Goal: Information Seeking & Learning: Learn about a topic

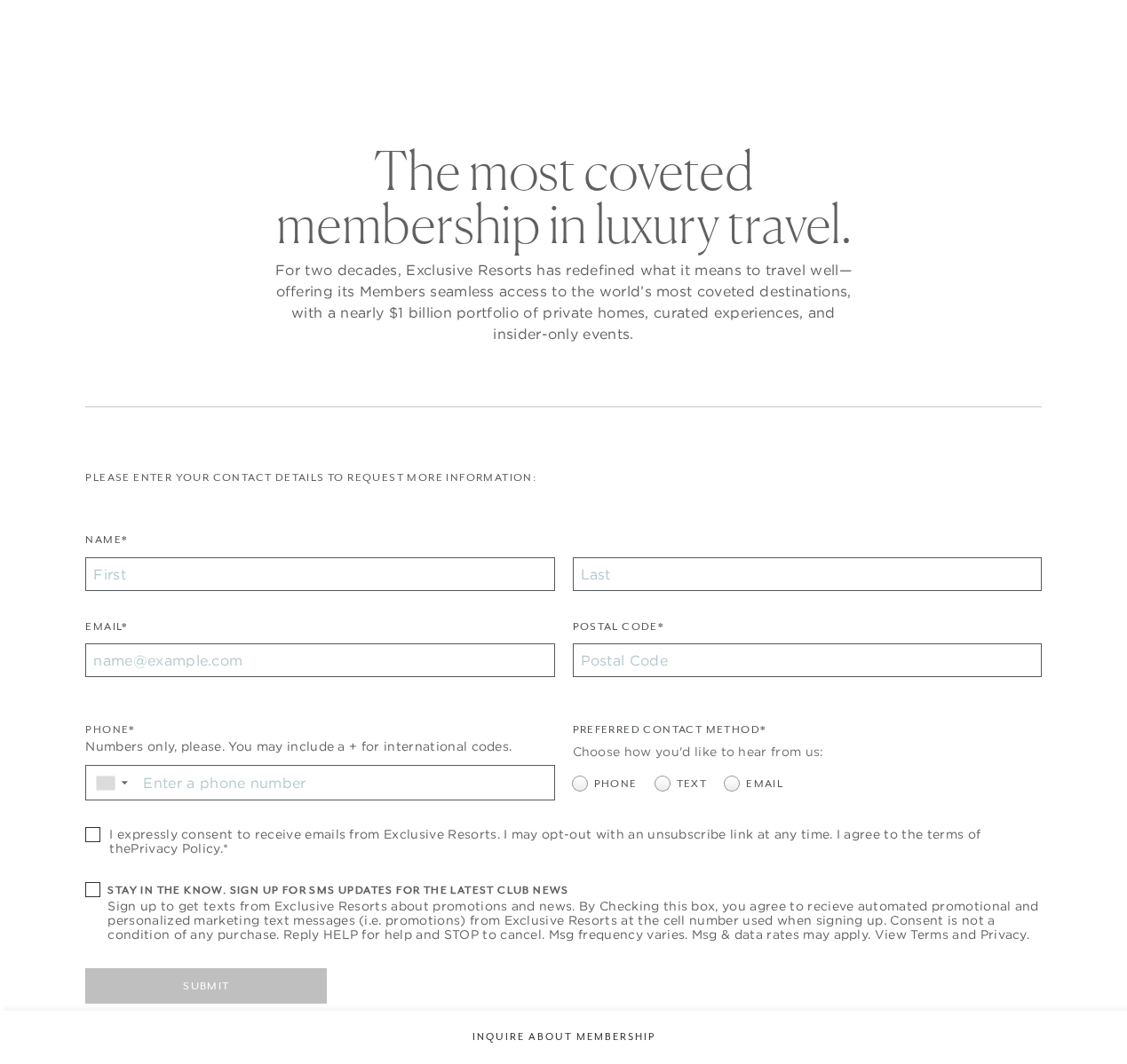
checkbox input "false"
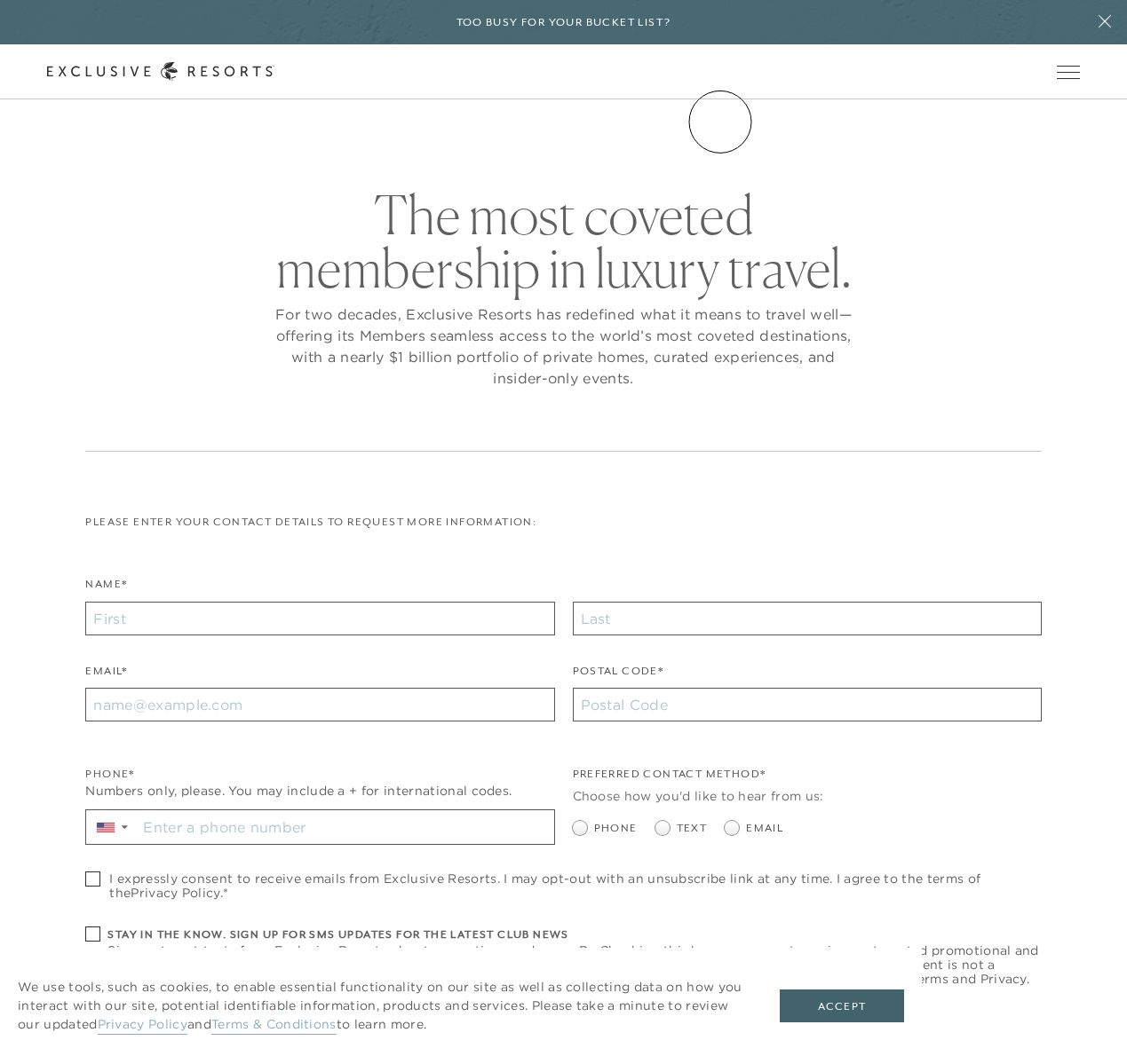
click at [0, 0] on link "Community" at bounding box center [0, 0] width 0 height 0
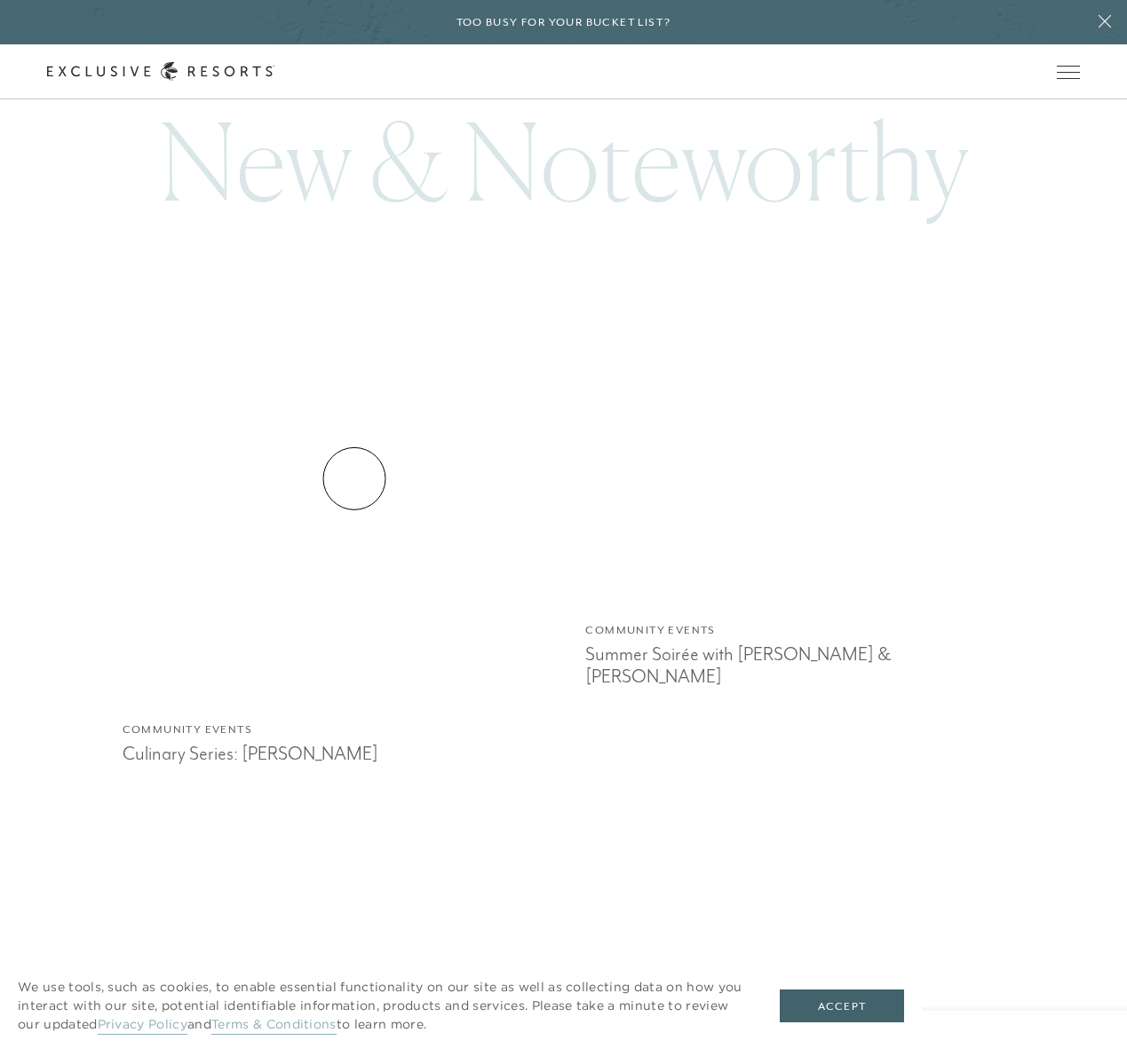
scroll to position [1128, 0]
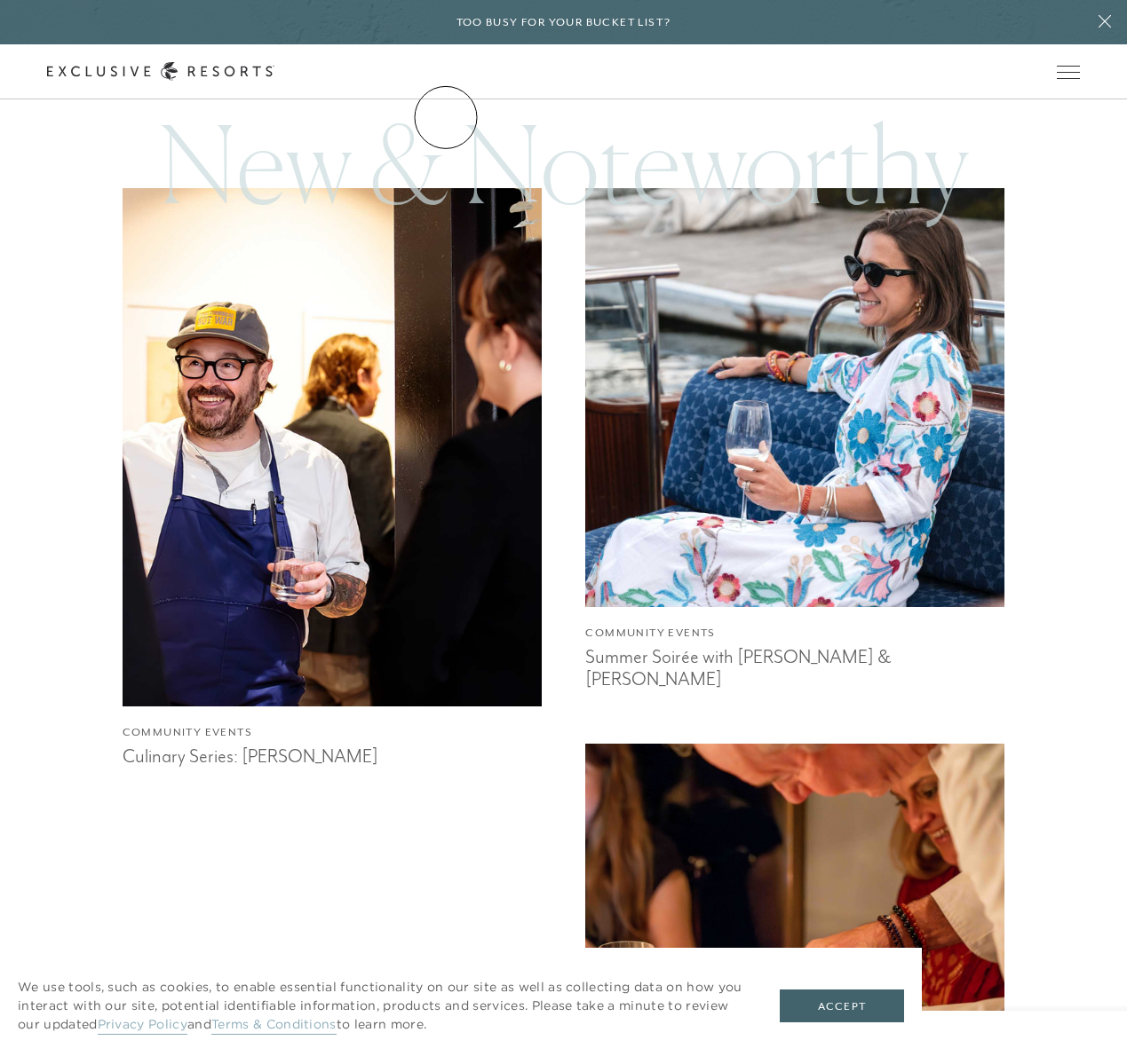
click at [0, 0] on link "The Collection" at bounding box center [0, 0] width 0 height 0
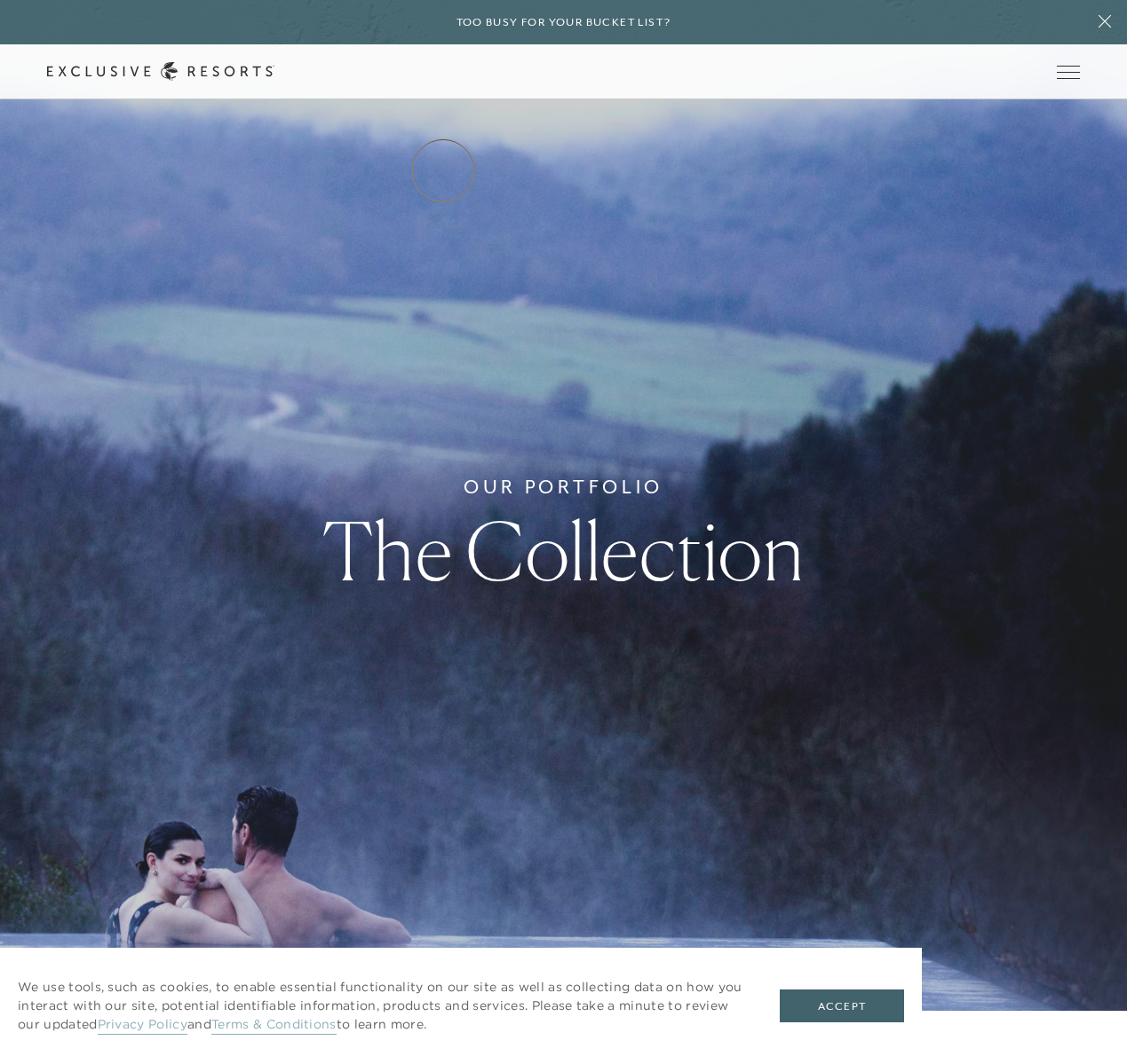
click at [0, 0] on link "Residence Collection" at bounding box center [0, 0] width 0 height 0
